Goal: Navigation & Orientation: Find specific page/section

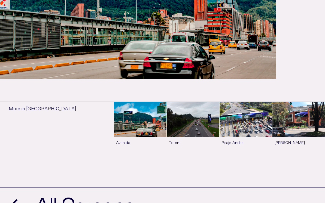
scroll to position [183, 0]
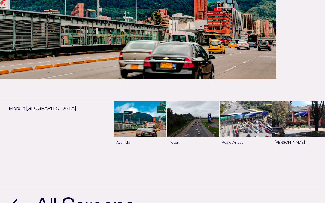
click at [144, 118] on link "See more" at bounding box center [140, 129] width 53 height 54
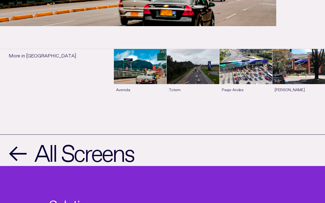
scroll to position [236, 0]
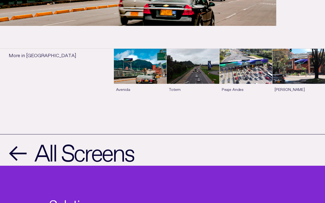
click at [197, 85] on link "See more" at bounding box center [193, 76] width 53 height 54
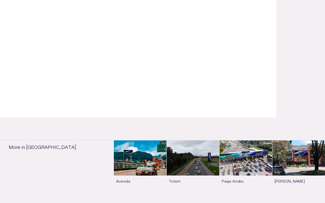
scroll to position [144, 0]
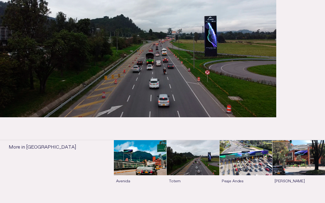
click at [253, 153] on link "See more" at bounding box center [246, 167] width 53 height 54
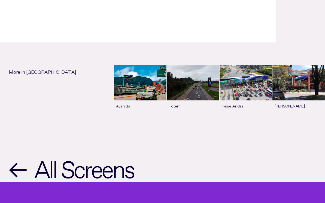
scroll to position [219, 0]
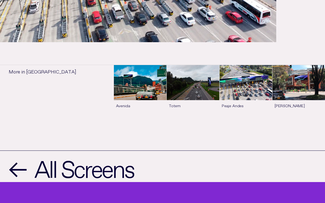
click at [282, 92] on link "See more" at bounding box center [299, 92] width 53 height 54
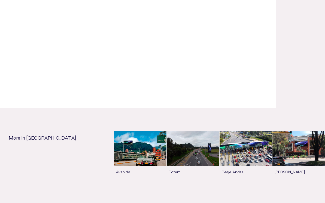
scroll to position [153, 0]
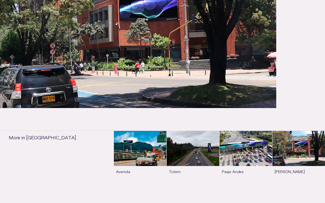
click at [224, 141] on link "See more" at bounding box center [246, 158] width 53 height 54
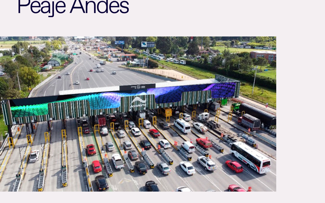
scroll to position [70, 0]
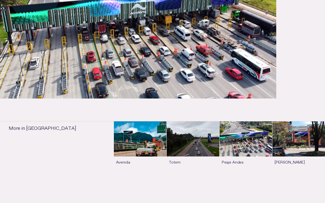
click at [282, 149] on link "See more" at bounding box center [299, 149] width 53 height 54
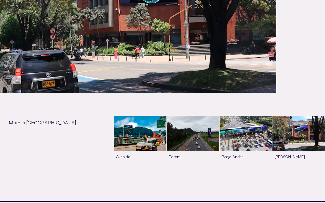
click at [245, 149] on link "See more" at bounding box center [246, 143] width 53 height 54
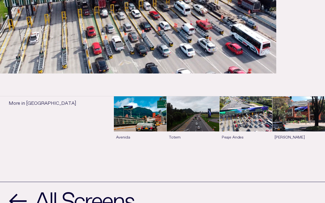
click at [188, 114] on link "See more" at bounding box center [193, 123] width 53 height 54
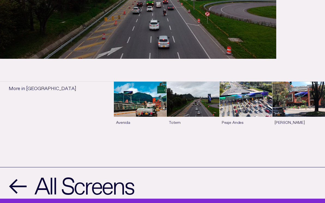
scroll to position [203, 0]
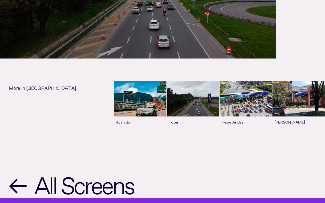
click at [143, 112] on link "See more" at bounding box center [140, 109] width 53 height 54
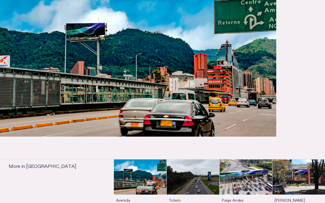
scroll to position [125, 0]
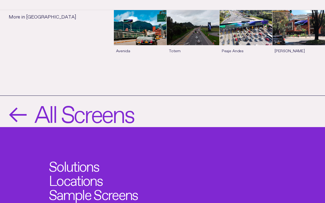
click at [97, 108] on span "All Screens" at bounding box center [83, 111] width 99 height 23
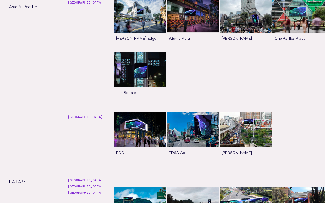
scroll to position [3366, 0]
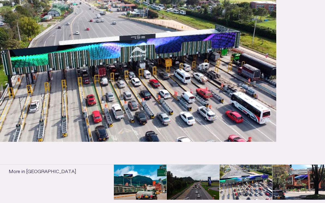
scroll to position [120, 0]
